Goal: Task Accomplishment & Management: Manage account settings

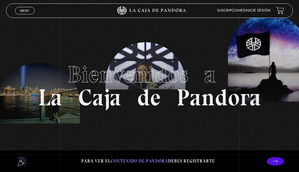
click at [268, 10] on link "Inicie sesión" at bounding box center [257, 10] width 25 height 3
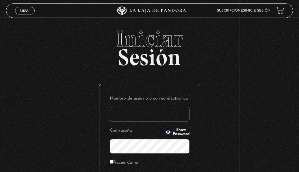
click at [144, 107] on input "Nombre de usuario o correo electrónico" at bounding box center [150, 114] width 80 height 14
type input "[EMAIL_ADDRESS][DOMAIN_NAME]"
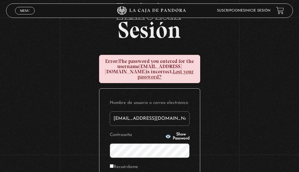
scroll to position [75, 0]
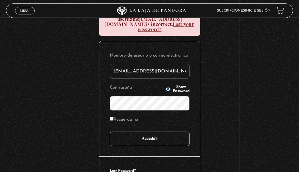
click at [144, 132] on input "Acceder" at bounding box center [150, 139] width 80 height 14
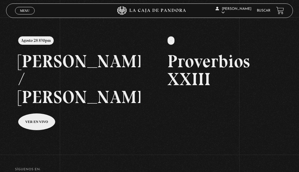
scroll to position [58, 0]
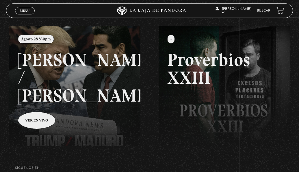
click at [36, 71] on link at bounding box center [158, 112] width 299 height 172
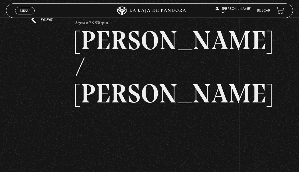
scroll to position [29, 0]
